Goal: Find specific page/section: Find specific page/section

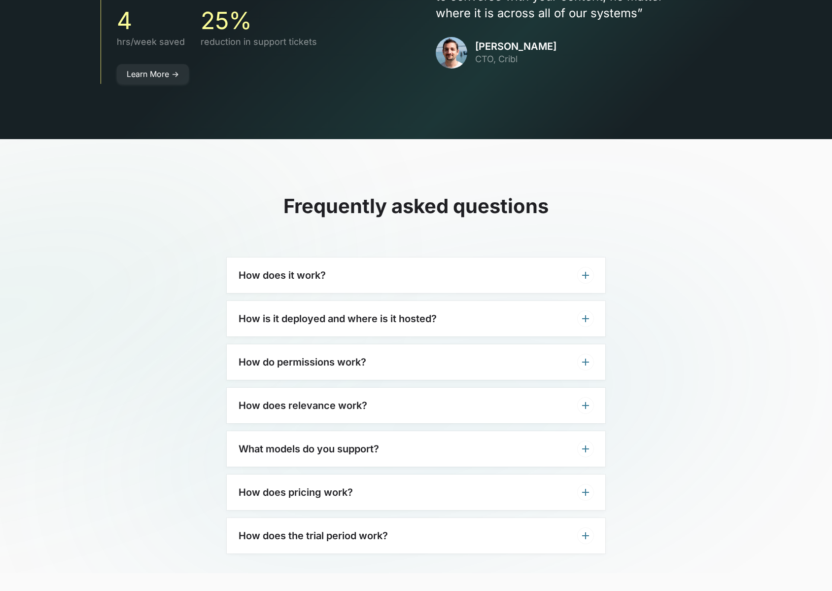
scroll to position [2901, 0]
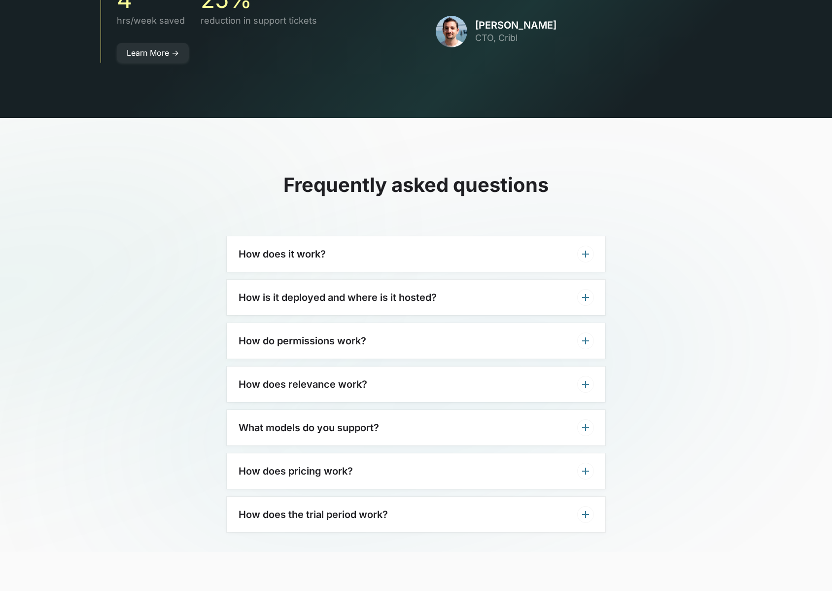
click at [396, 236] on div "How does it work?" at bounding box center [416, 253] width 379 height 35
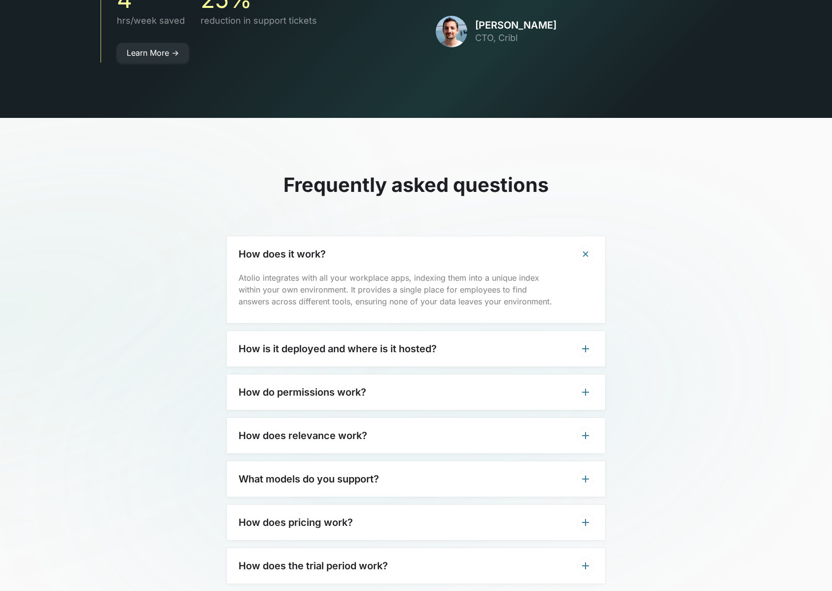
click at [396, 236] on div "How does it work?" at bounding box center [416, 253] width 379 height 35
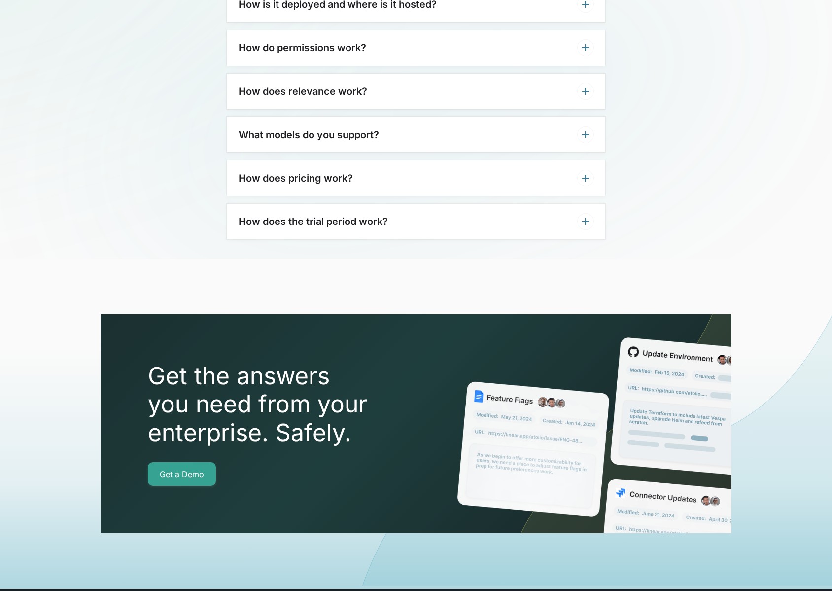
scroll to position [3331, 0]
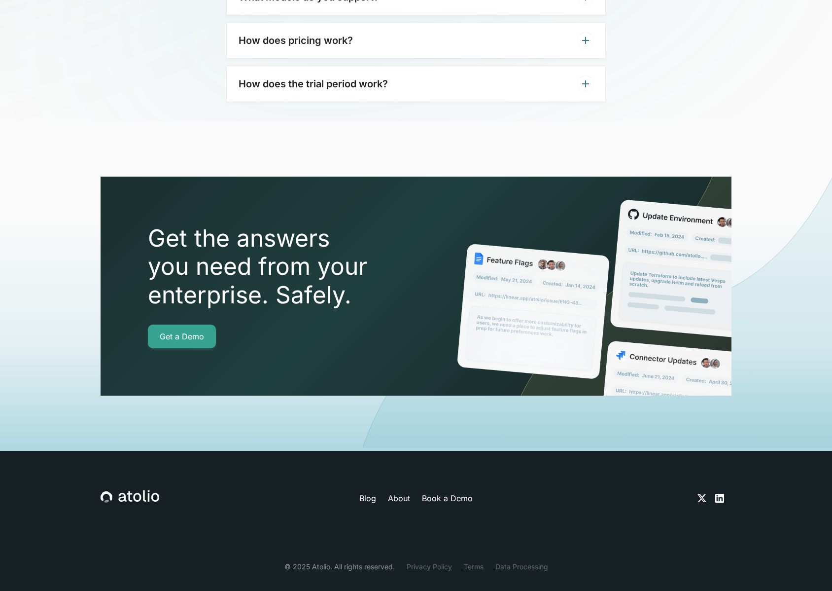
click at [408, 492] on link "About" at bounding box center [399, 498] width 22 height 12
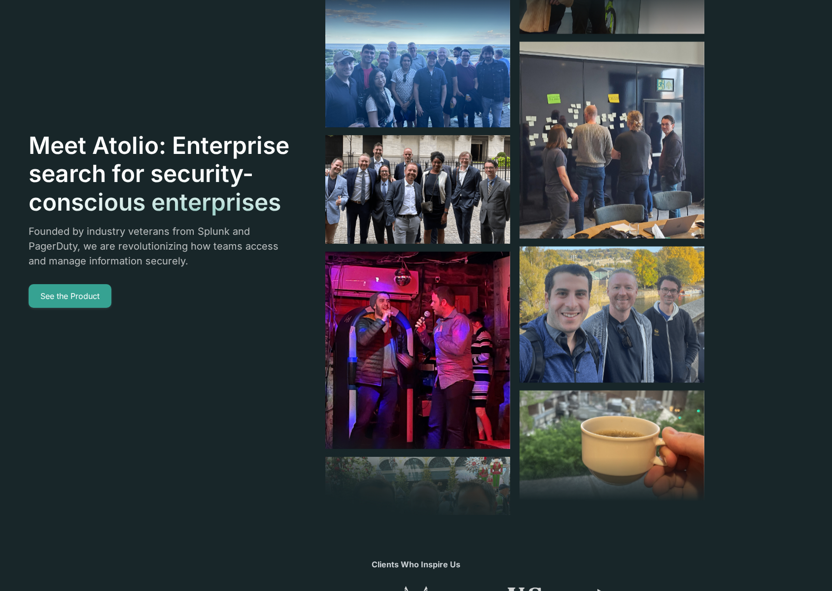
scroll to position [41, 0]
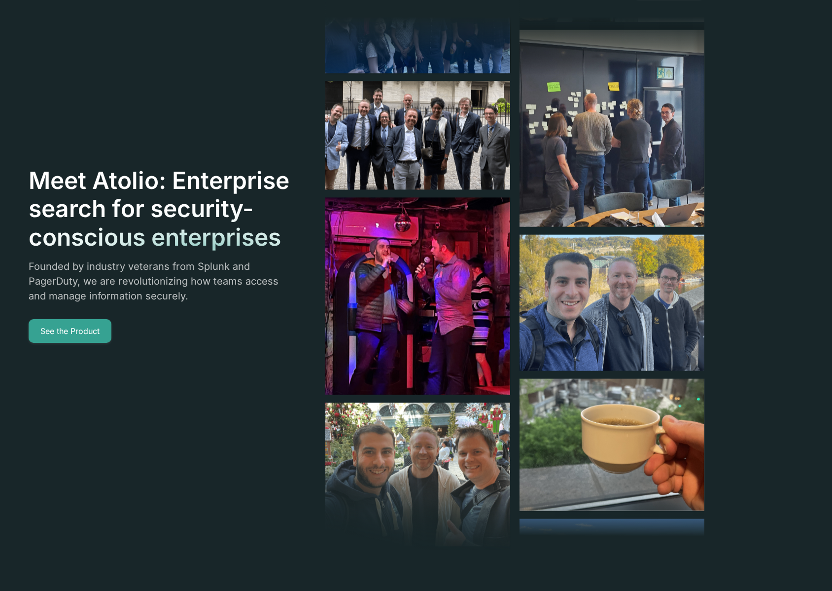
click at [576, 294] on img at bounding box center [612, 303] width 185 height 136
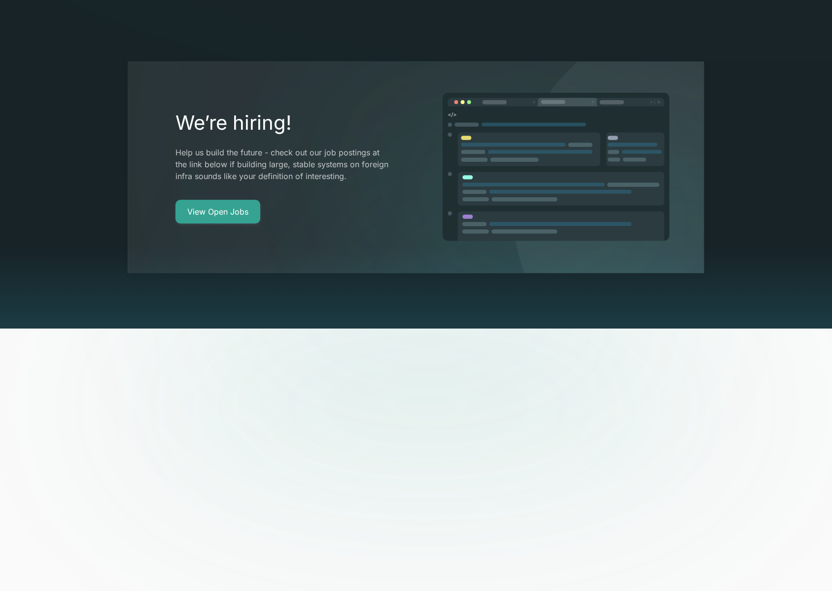
scroll to position [2057, 0]
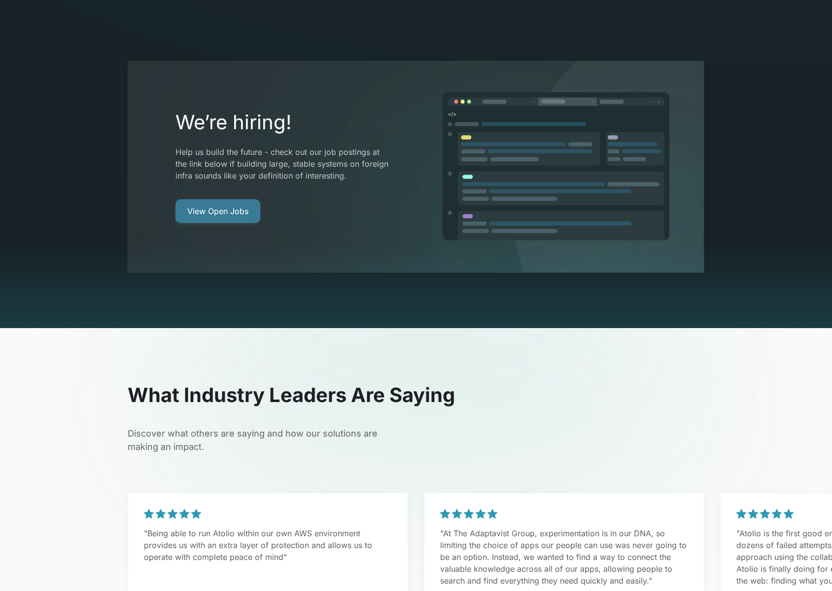
click at [241, 199] on link "View Open Jobs" at bounding box center [217, 211] width 85 height 24
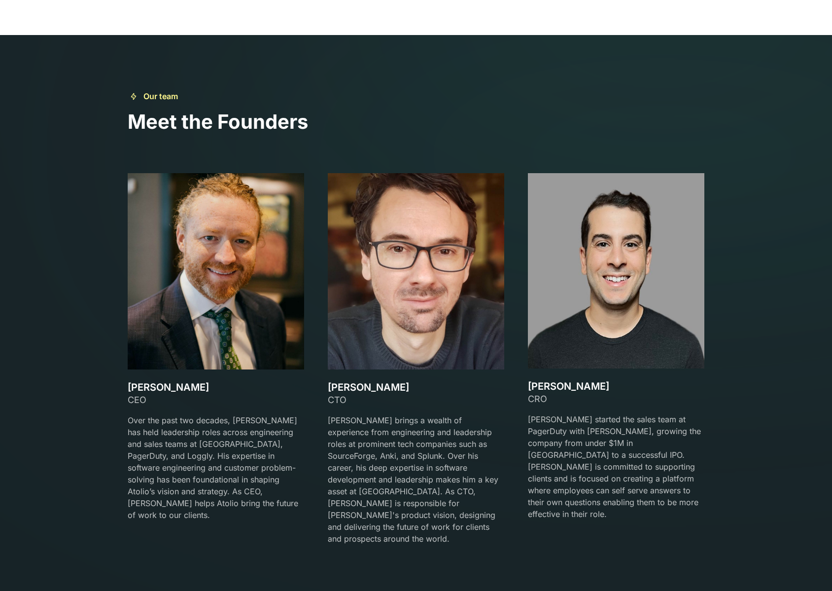
scroll to position [1350, 0]
